Goal: Task Accomplishment & Management: Use online tool/utility

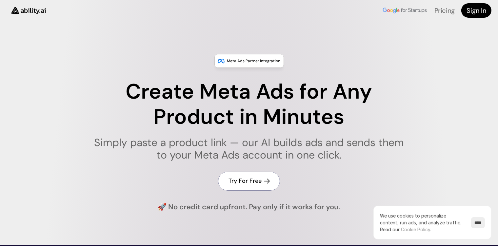
click at [244, 185] on link "Try For Free" at bounding box center [249, 181] width 62 height 19
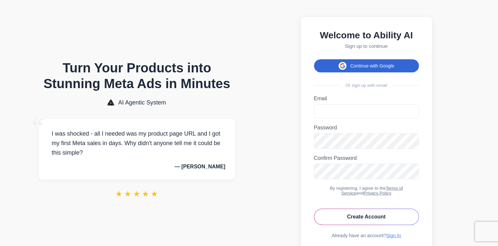
click at [372, 72] on button "Continue with Google" at bounding box center [366, 65] width 105 height 13
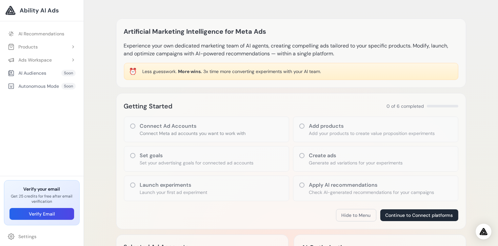
click at [302, 155] on icon at bounding box center [301, 155] width 7 height 7
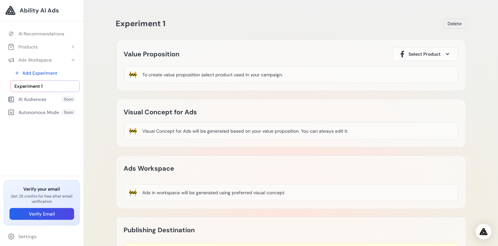
click at [205, 82] on div "🚧 To create value proposition select product used in your campaign." at bounding box center [291, 74] width 334 height 17
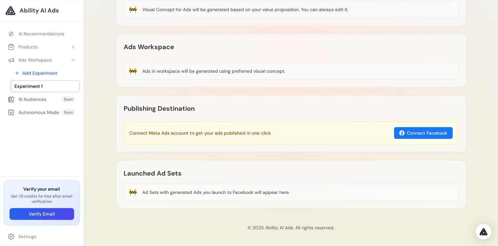
scroll to position [122, 0]
